Goal: Task Accomplishment & Management: Manage account settings

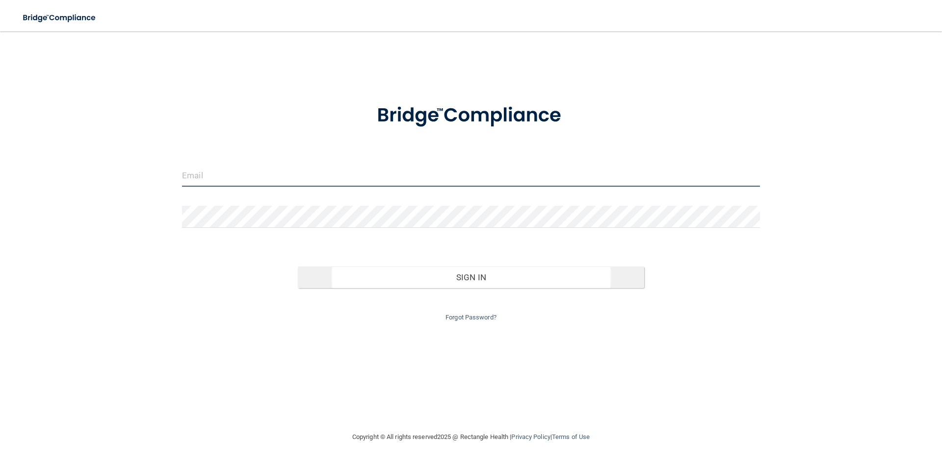
type input "[EMAIL_ADDRESS][DOMAIN_NAME]"
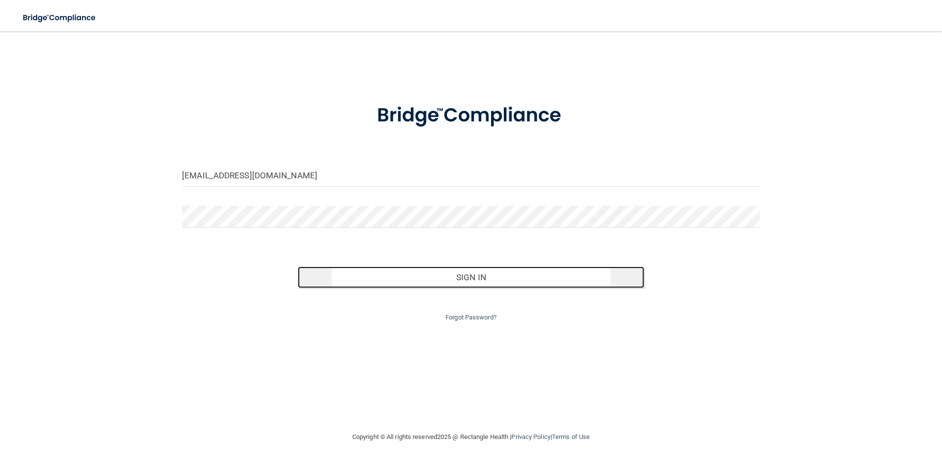
click at [423, 272] on button "Sign In" at bounding box center [471, 278] width 347 height 22
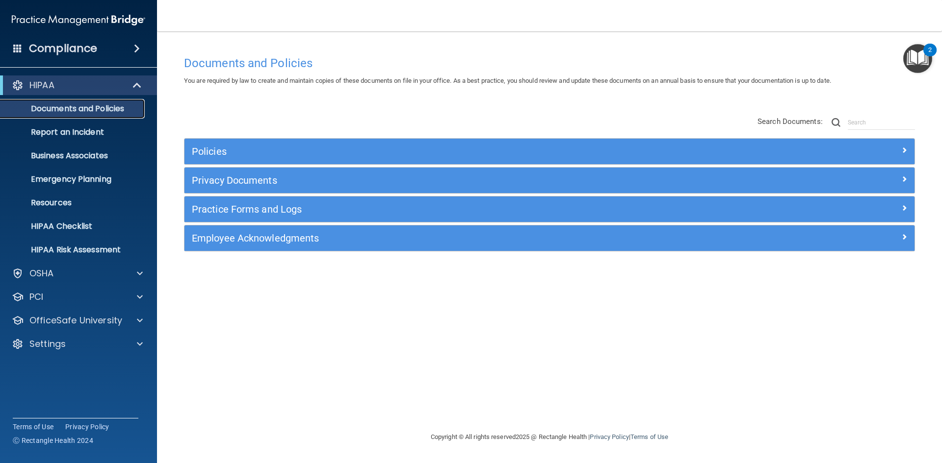
click at [101, 115] on link "Documents and Policies" at bounding box center [67, 109] width 154 height 20
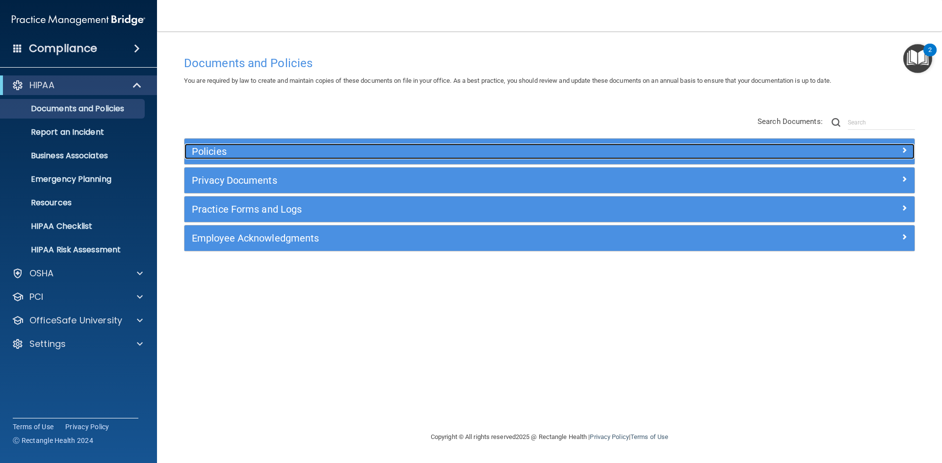
click at [277, 158] on div "Policies" at bounding box center [457, 152] width 547 height 16
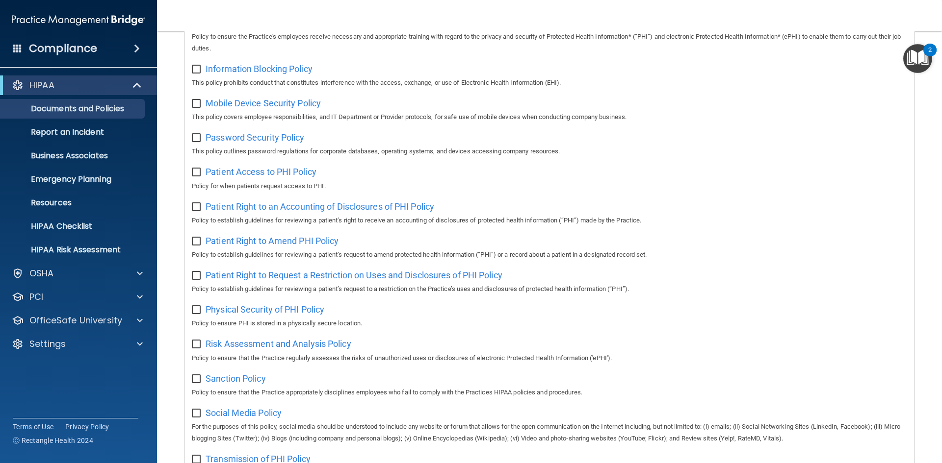
scroll to position [490, 0]
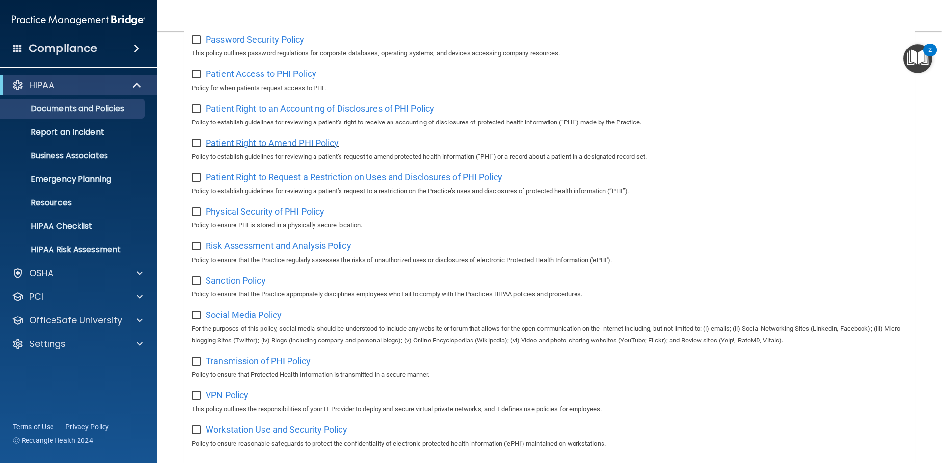
click at [271, 148] on span "Patient Right to Amend PHI Policy" at bounding box center [271, 143] width 133 height 10
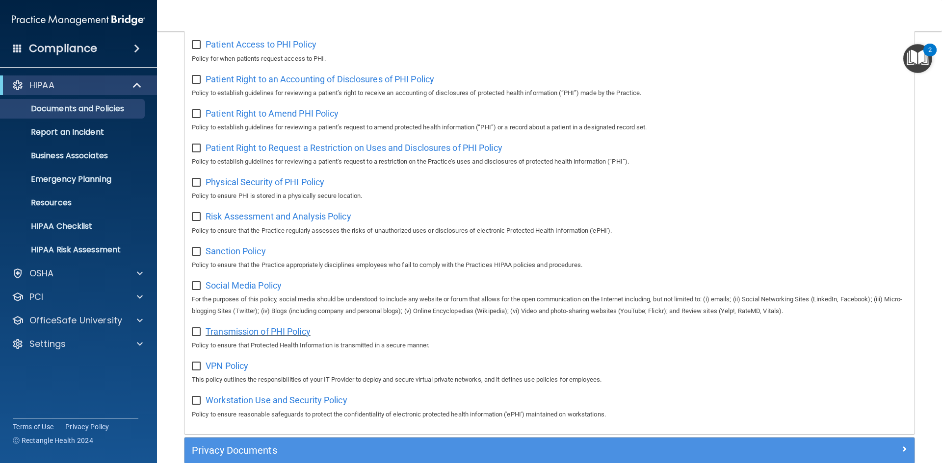
scroll to position [639, 0]
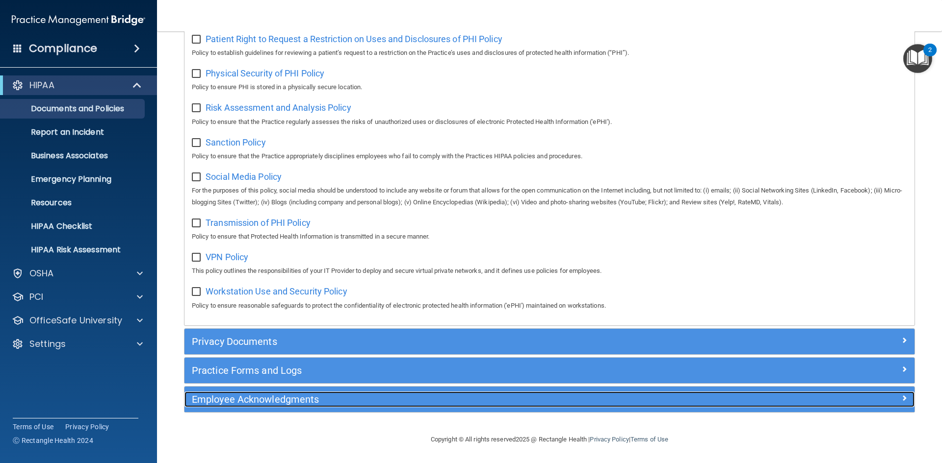
click at [274, 400] on h5 "Employee Acknowledgments" at bounding box center [458, 399] width 533 height 11
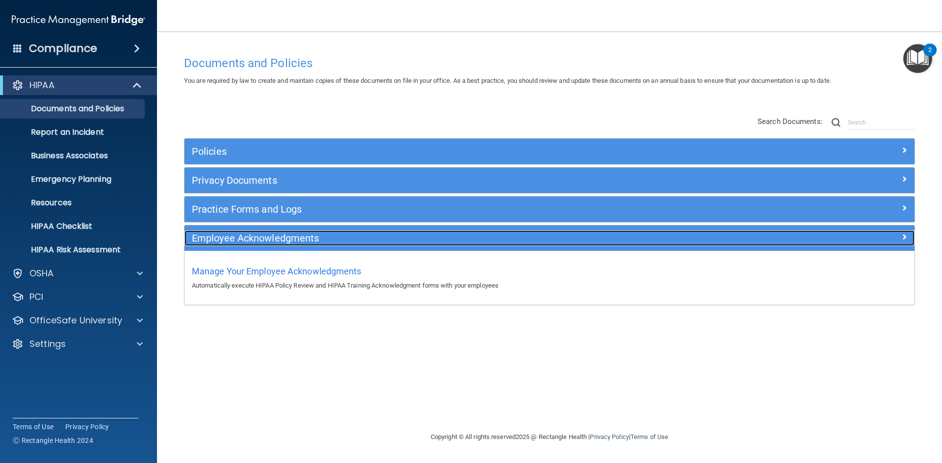
scroll to position [0, 0]
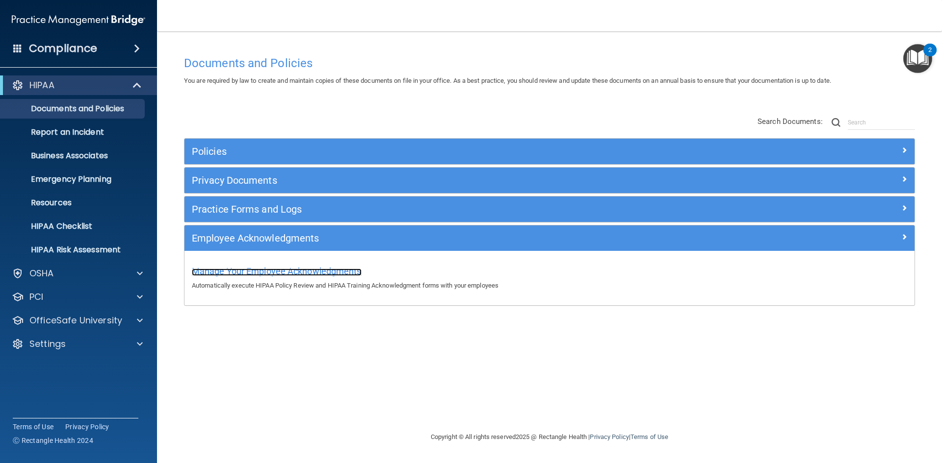
click at [287, 276] on span "Manage Your Employee Acknowledgments" at bounding box center [277, 271] width 170 height 10
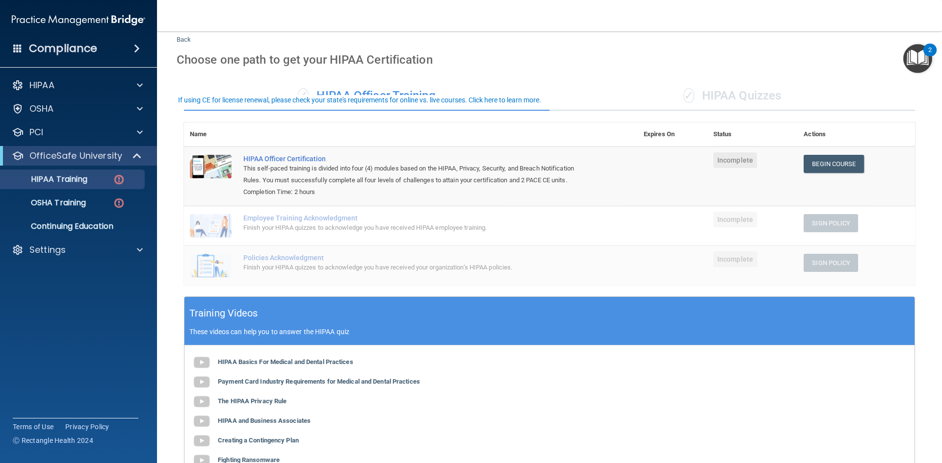
scroll to position [49, 0]
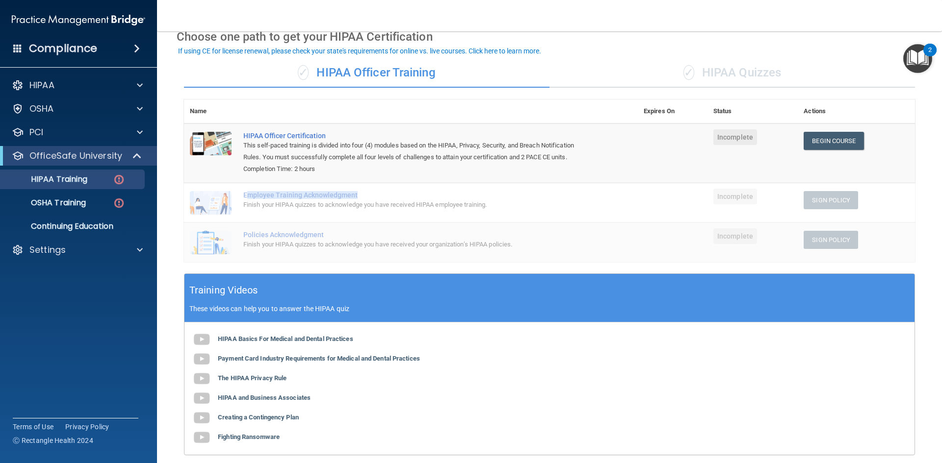
drag, startPoint x: 366, startPoint y: 192, endPoint x: 248, endPoint y: 195, distance: 117.7
click at [248, 195] on div "Employee Training Acknowledgment" at bounding box center [415, 195] width 345 height 8
drag, startPoint x: 348, startPoint y: 232, endPoint x: 325, endPoint y: 243, distance: 25.4
click at [347, 232] on div "Policies Acknowledgment" at bounding box center [415, 235] width 345 height 8
drag, startPoint x: 313, startPoint y: 237, endPoint x: 233, endPoint y: 233, distance: 80.0
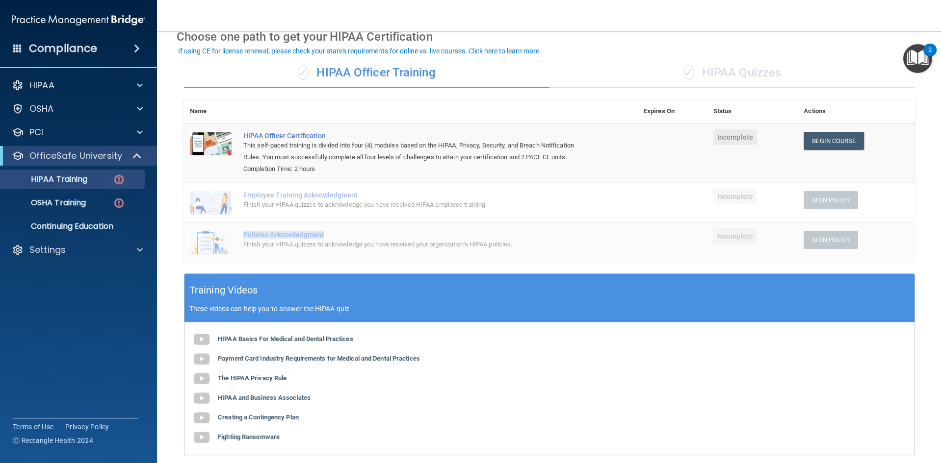
click at [233, 233] on tr "Policies Acknowledgment Finish your HIPAA quizzes to acknowledge you have recei…" at bounding box center [549, 243] width 731 height 40
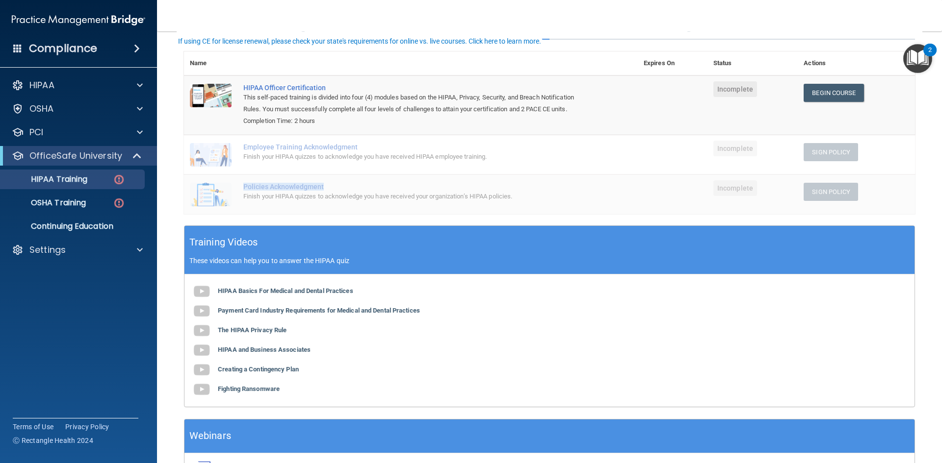
scroll to position [164, 0]
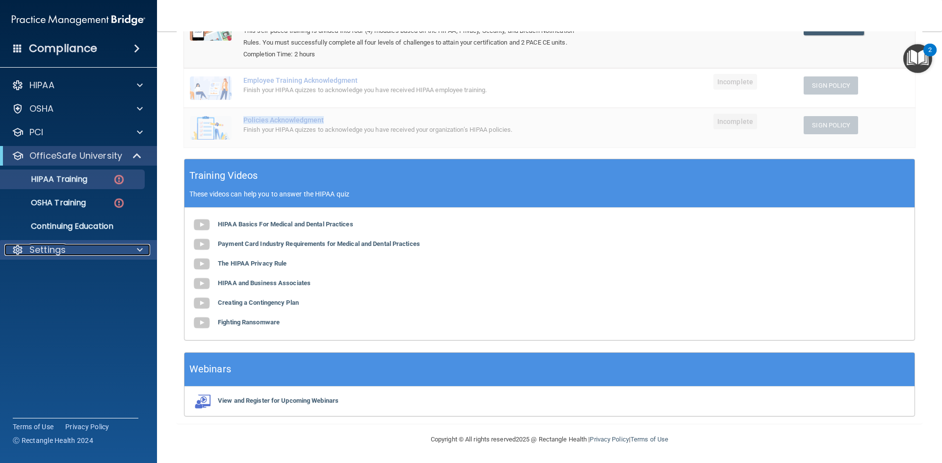
click at [110, 253] on div "Settings" at bounding box center [65, 250] width 122 height 12
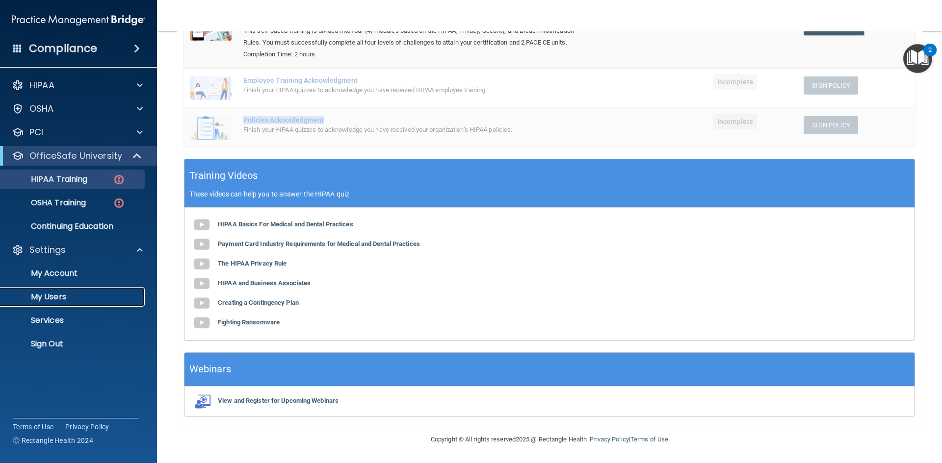
click at [89, 304] on link "My Users" at bounding box center [67, 297] width 154 height 20
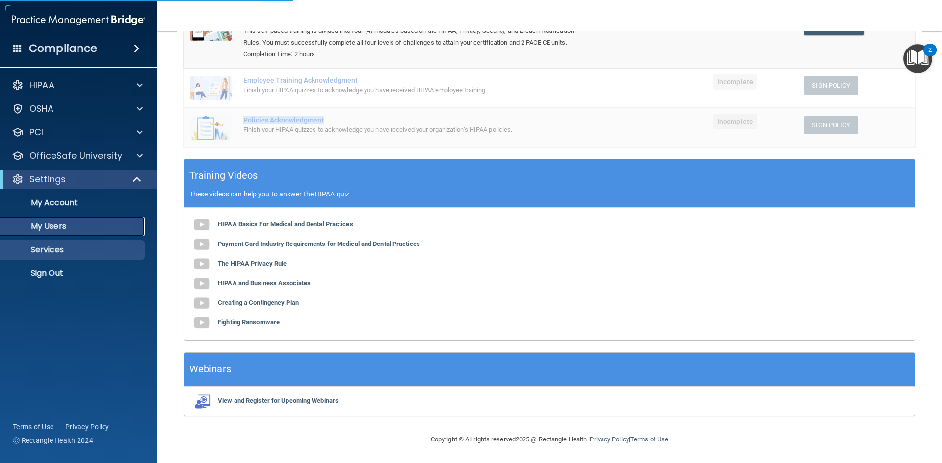
select select "20"
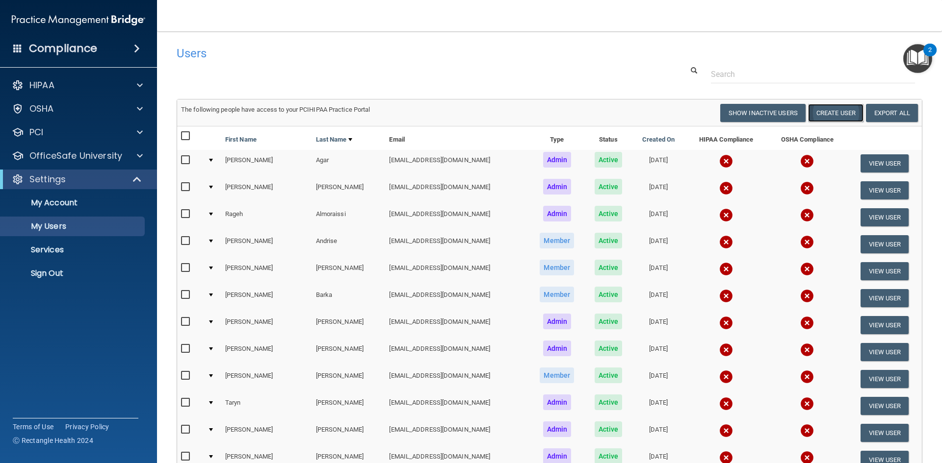
click at [818, 115] on button "Create User" at bounding box center [835, 113] width 55 height 18
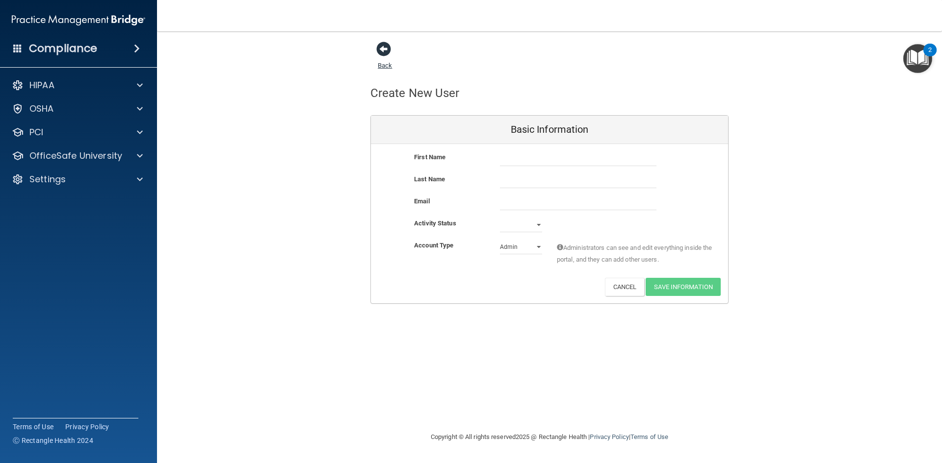
click at [386, 56] on span at bounding box center [383, 49] width 15 height 15
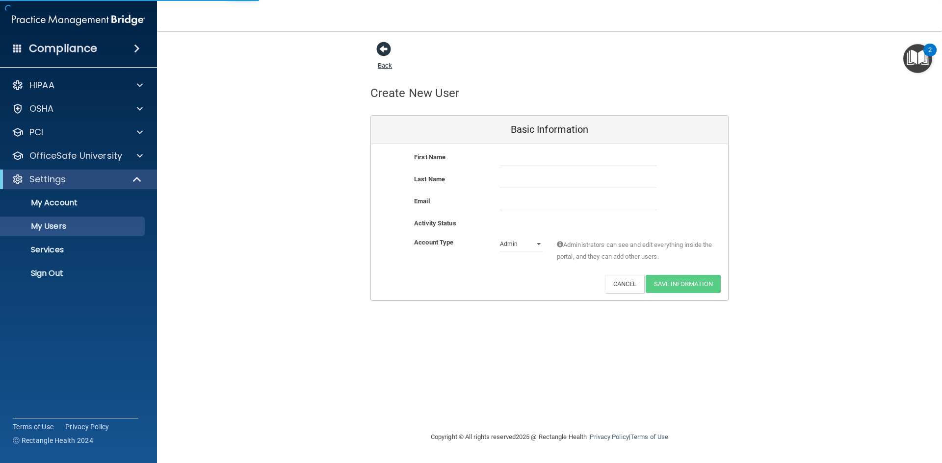
select select "20"
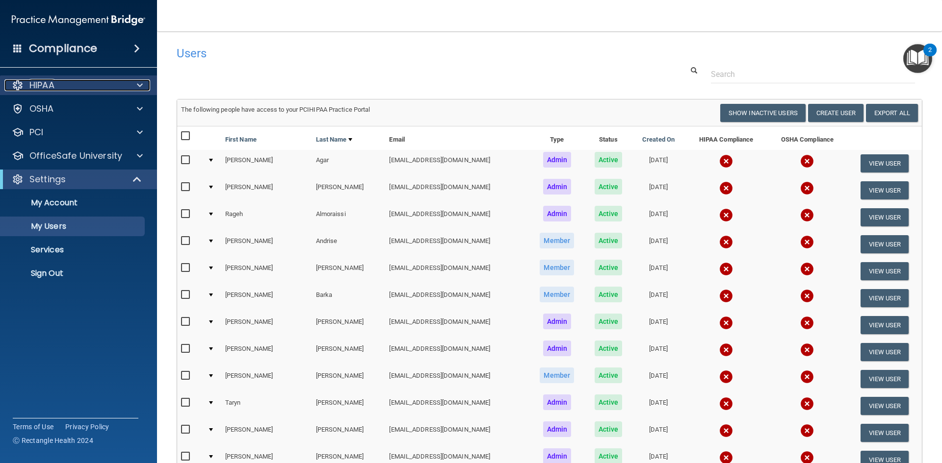
click at [127, 86] on div at bounding box center [138, 85] width 25 height 12
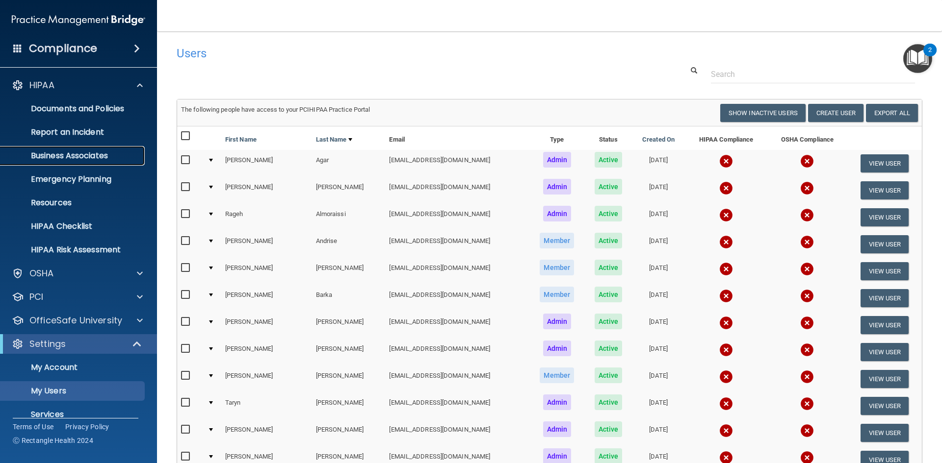
click at [59, 160] on p "Business Associates" at bounding box center [73, 156] width 134 height 10
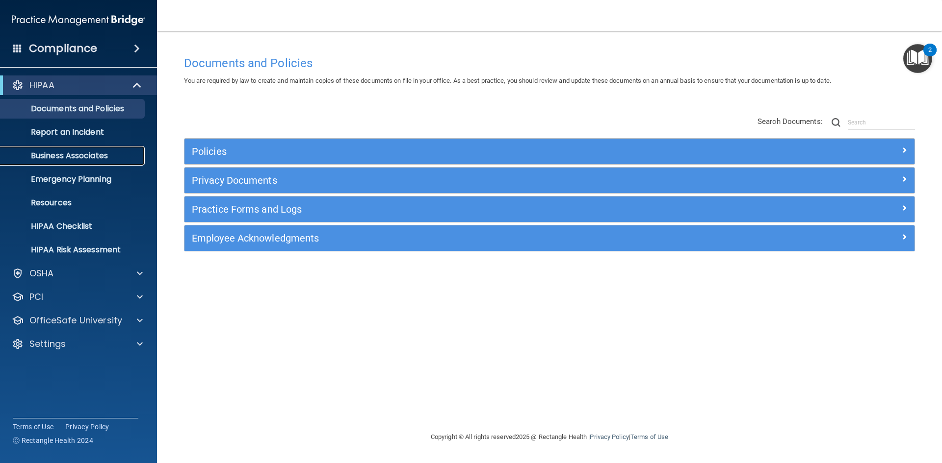
click at [83, 152] on p "Business Associates" at bounding box center [73, 156] width 134 height 10
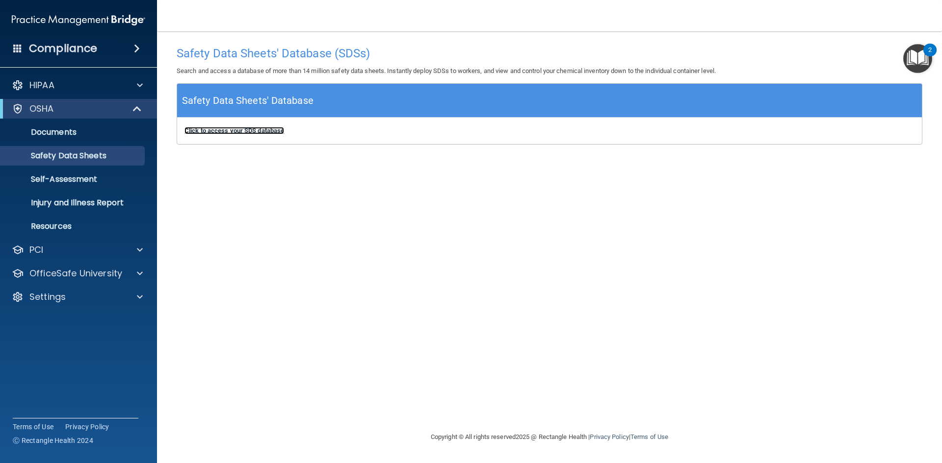
click at [255, 131] on b "Click to access your SDS database" at bounding box center [234, 130] width 100 height 7
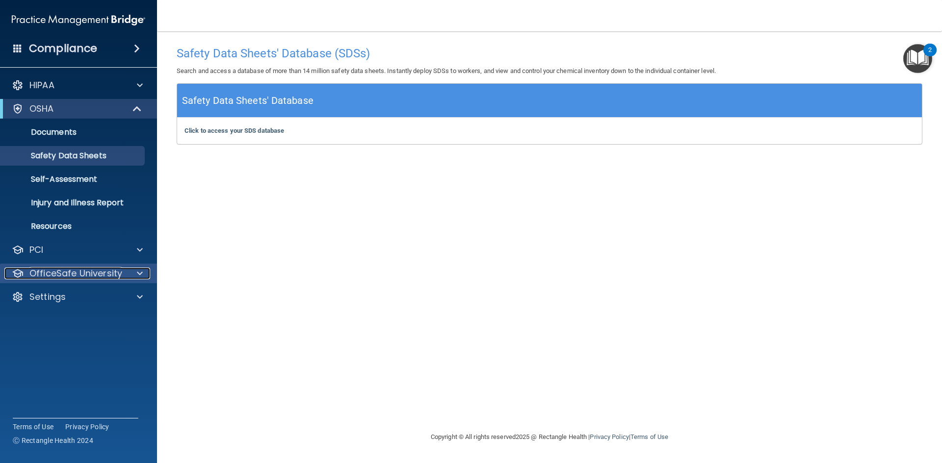
click at [127, 277] on div at bounding box center [138, 274] width 25 height 12
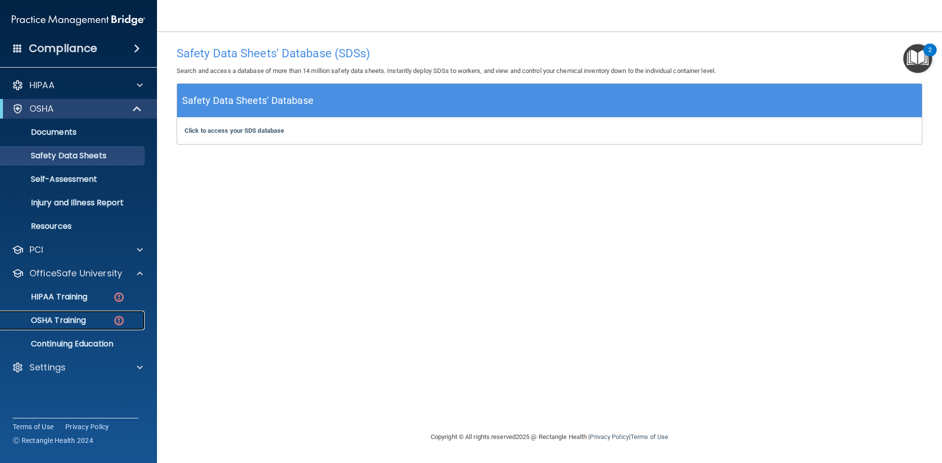
click at [82, 324] on p "OSHA Training" at bounding box center [45, 321] width 79 height 10
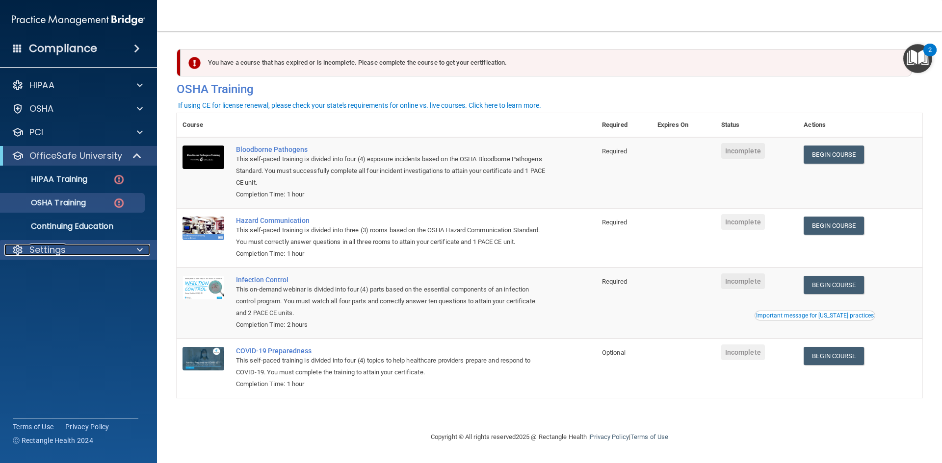
click at [33, 252] on p "Settings" at bounding box center [47, 250] width 36 height 12
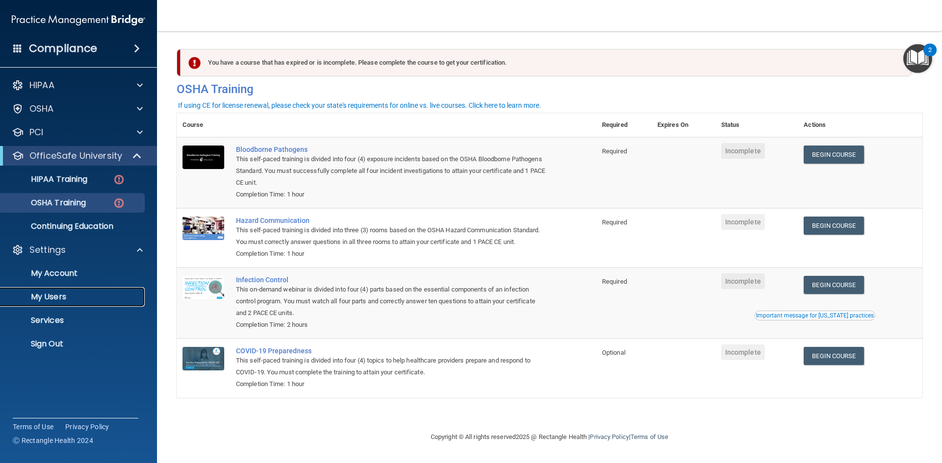
click at [41, 291] on link "My Users" at bounding box center [67, 297] width 154 height 20
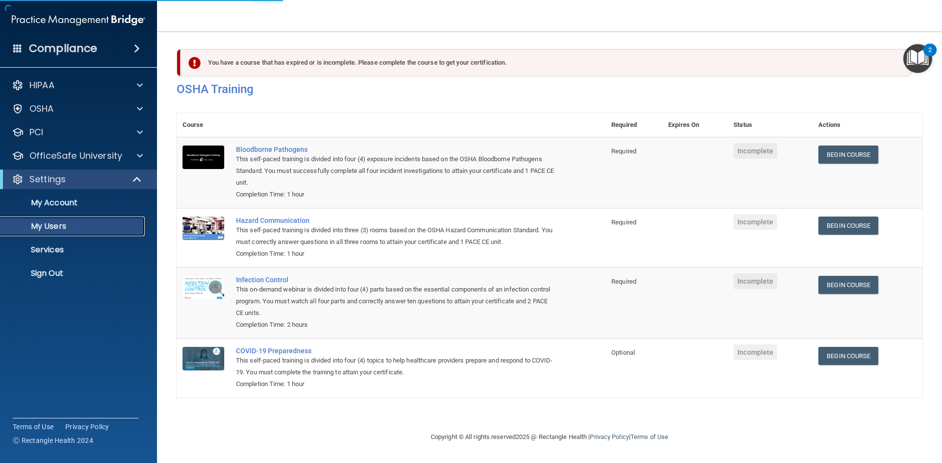
select select "20"
